Goal: Information Seeking & Learning: Check status

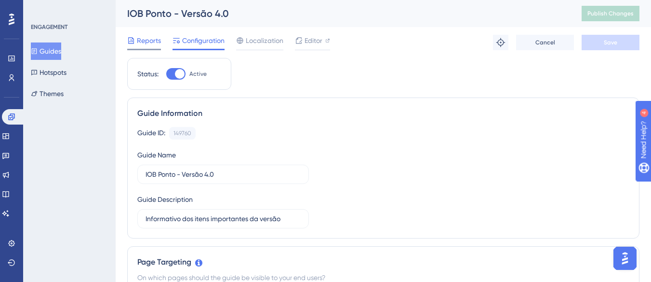
click at [148, 40] on span "Reports" at bounding box center [149, 41] width 24 height 12
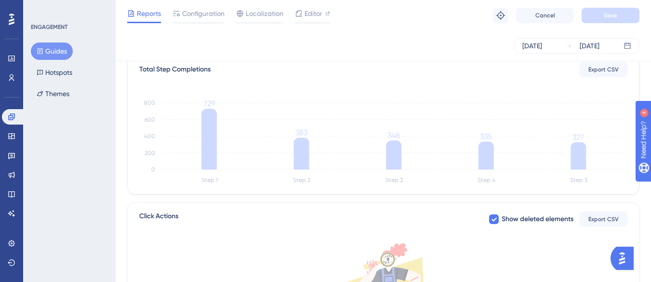
scroll to position [241, 0]
